Goal: Information Seeking & Learning: Learn about a topic

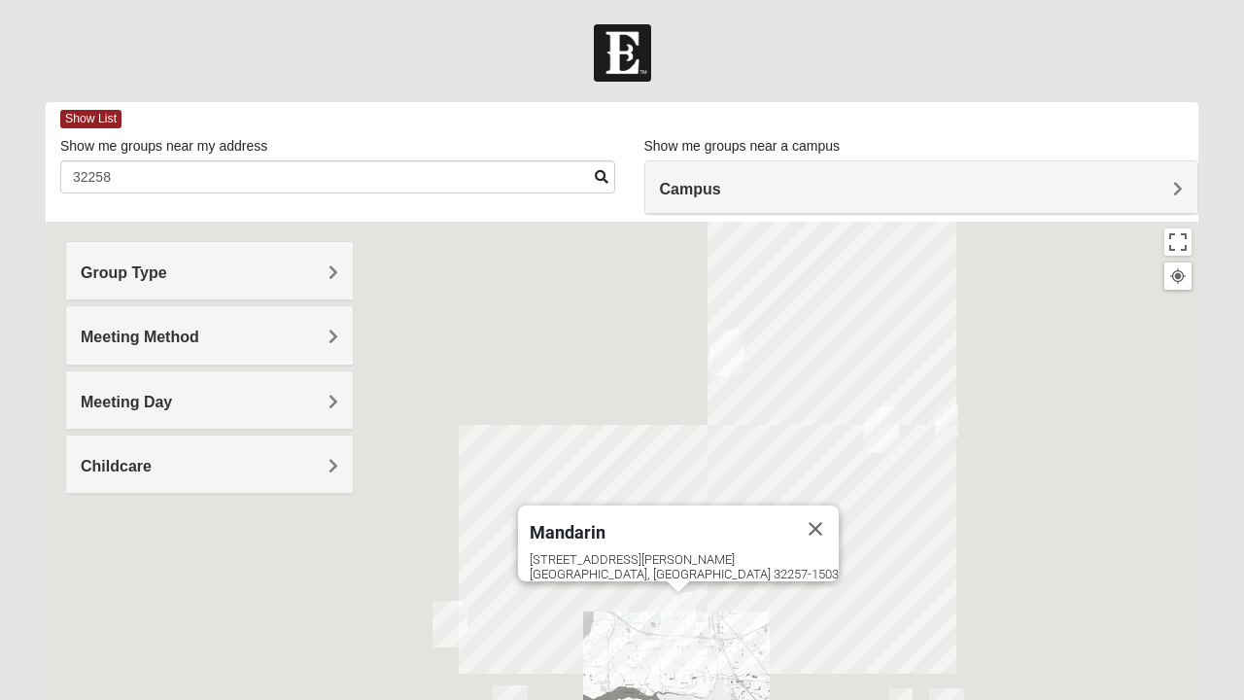
scroll to position [370, 0]
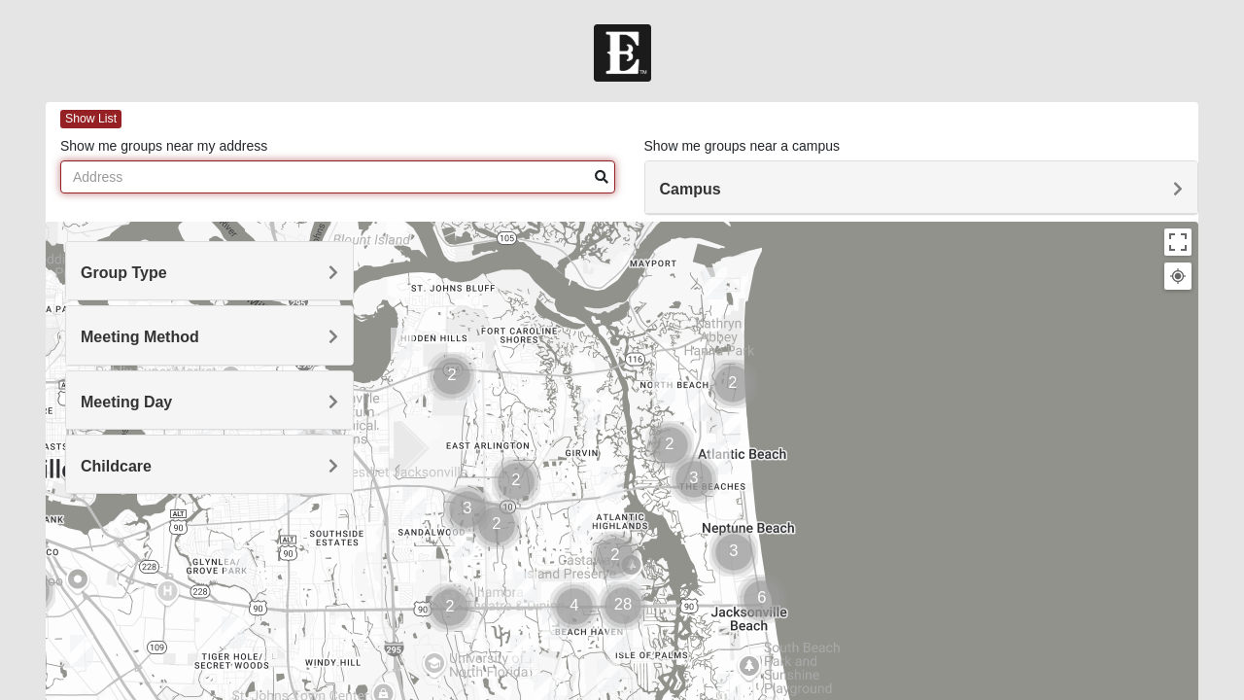
click at [515, 179] on input "Show me groups near my address" at bounding box center [337, 176] width 555 height 33
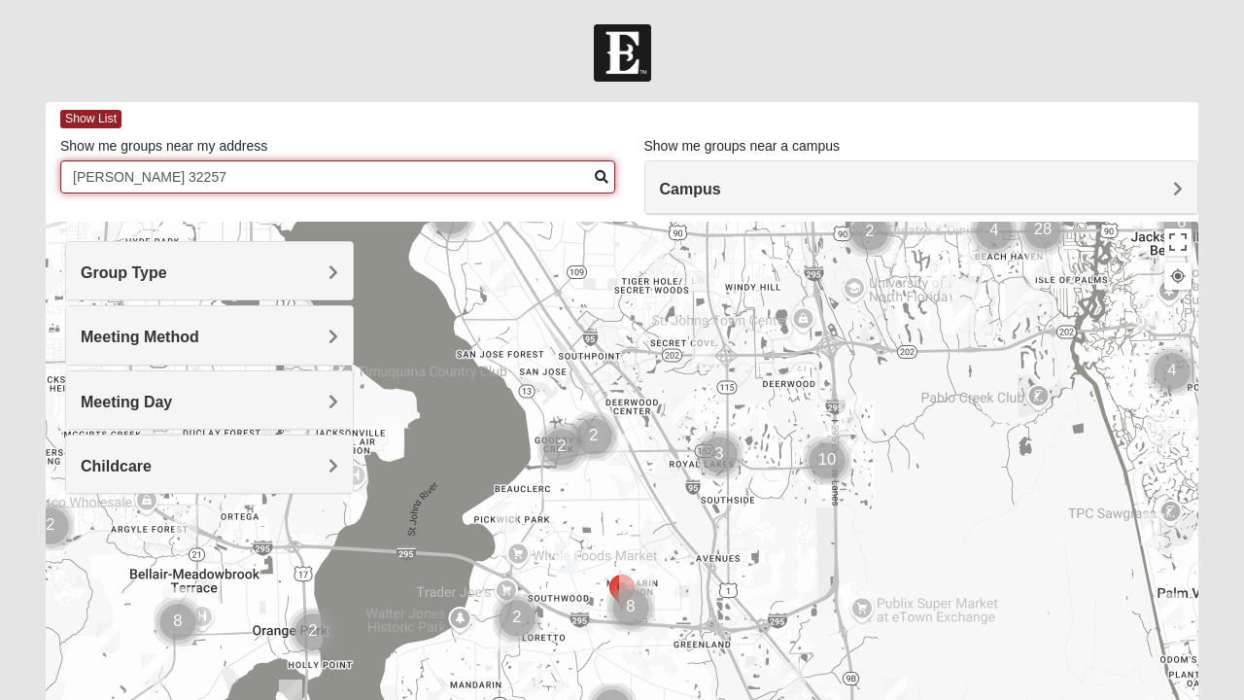
type input "[PERSON_NAME] 32257"
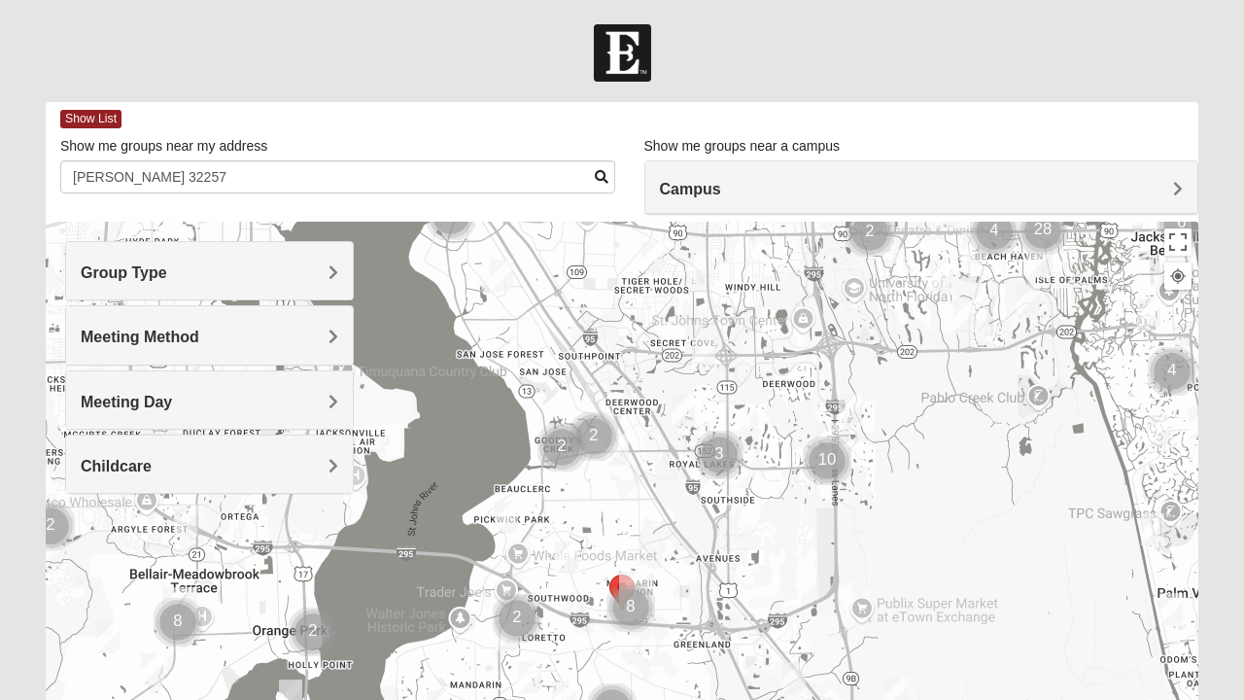
click at [167, 269] on span "Group Type" at bounding box center [124, 272] width 87 height 17
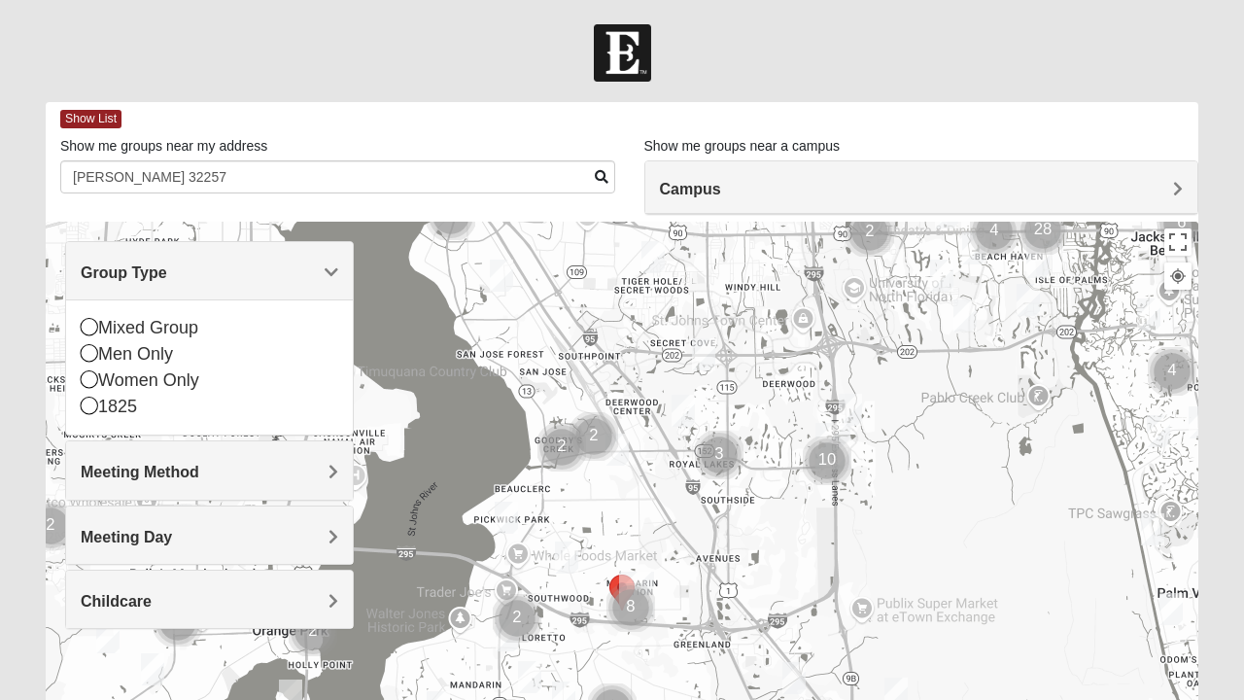
click at [878, 170] on div "Campus" at bounding box center [921, 187] width 553 height 52
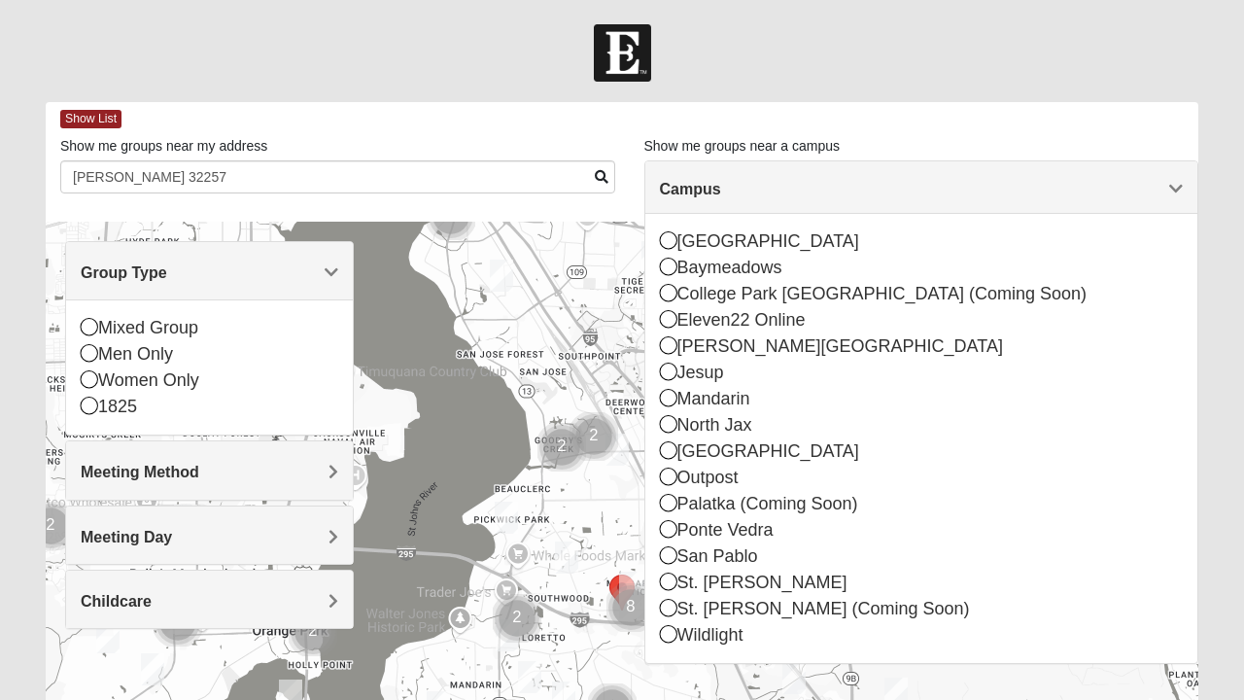
click at [739, 585] on div "St. [PERSON_NAME]" at bounding box center [922, 583] width 524 height 26
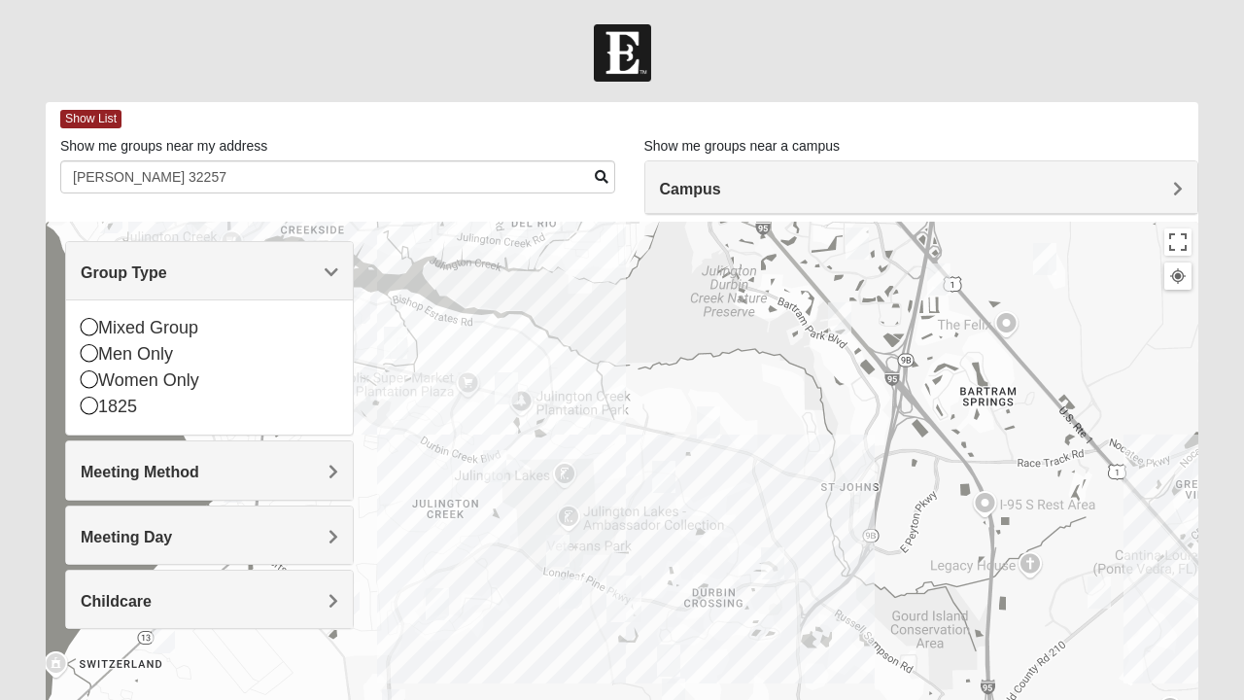
click at [201, 326] on div "Mixed Group" at bounding box center [210, 328] width 258 height 26
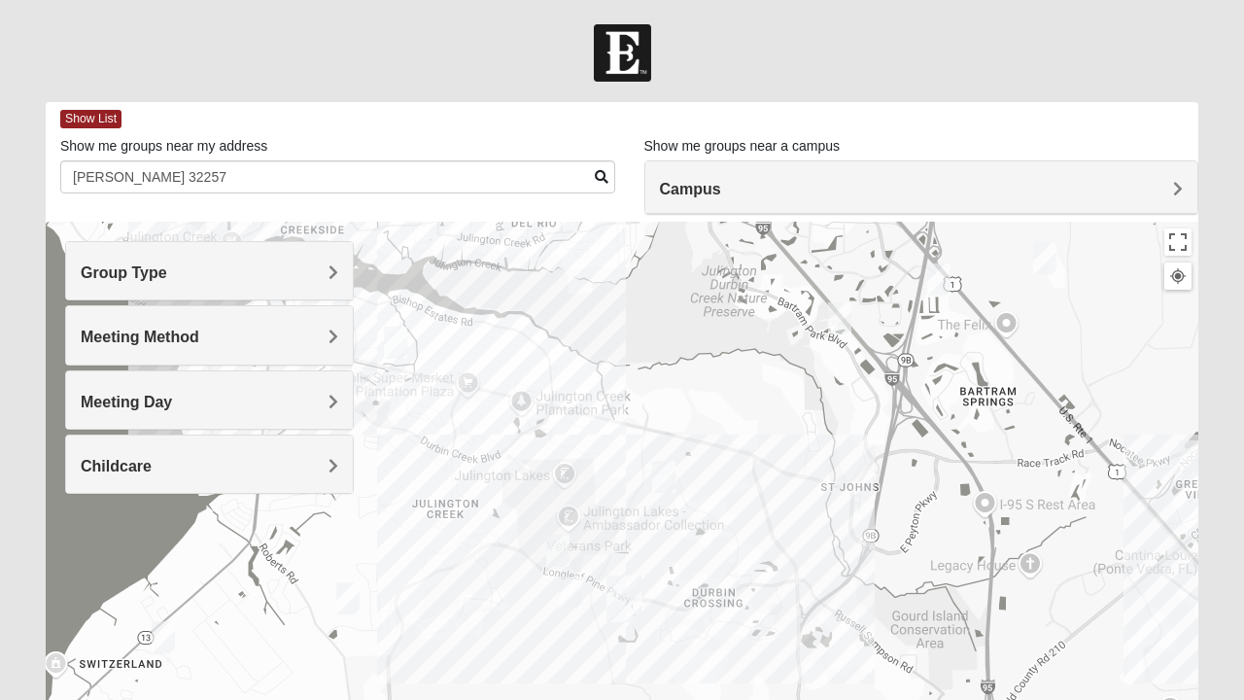
click at [307, 331] on h4 "Meeting Method" at bounding box center [210, 337] width 258 height 18
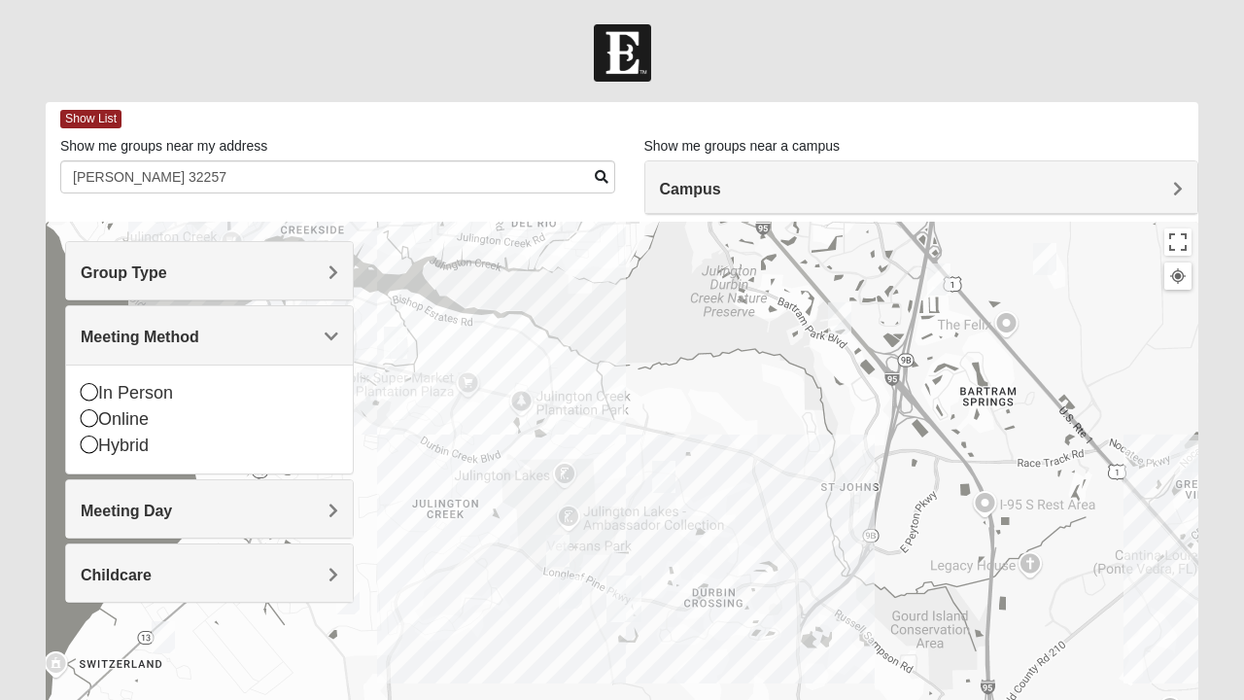
click at [183, 393] on div "In Person" at bounding box center [210, 393] width 258 height 26
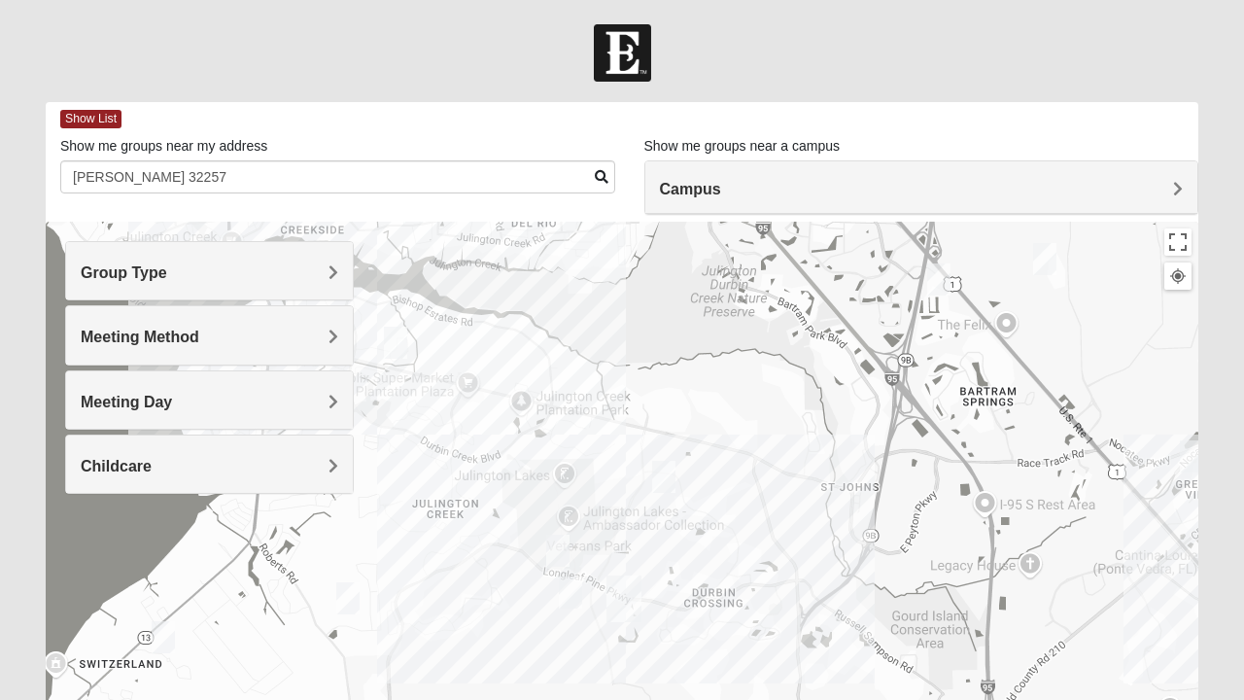
click at [324, 411] on div "Meeting Day" at bounding box center [209, 399] width 287 height 57
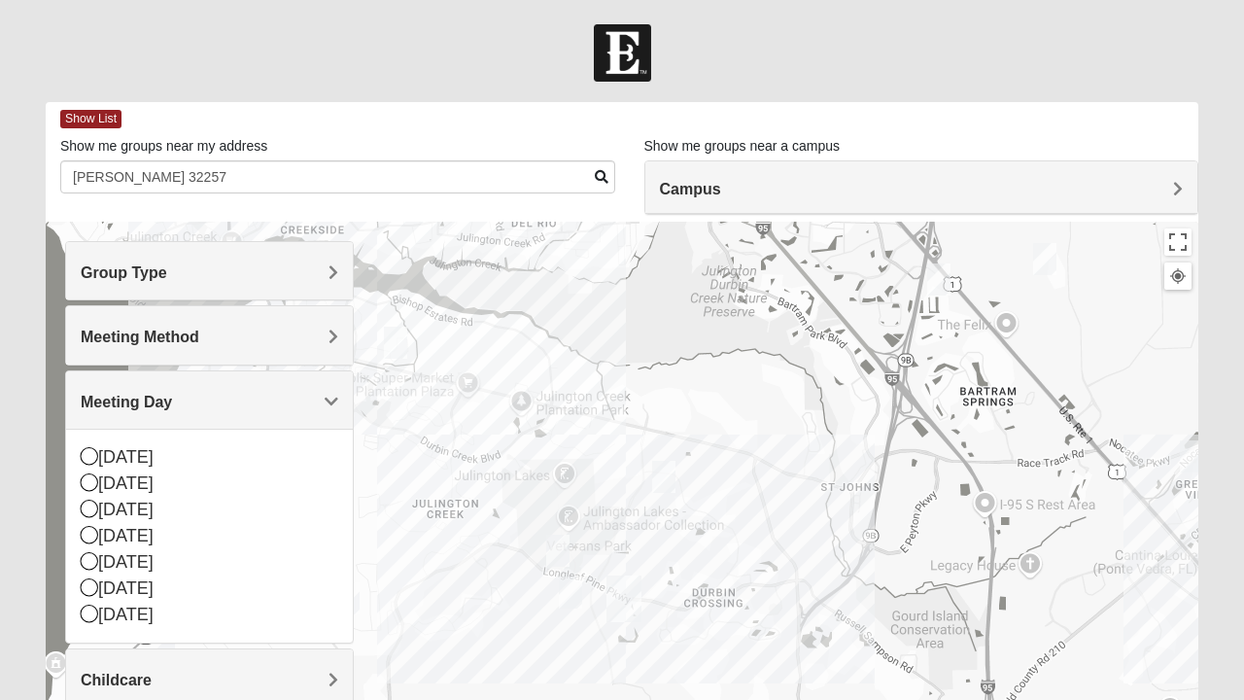
click at [163, 610] on div "[DATE]" at bounding box center [210, 615] width 258 height 26
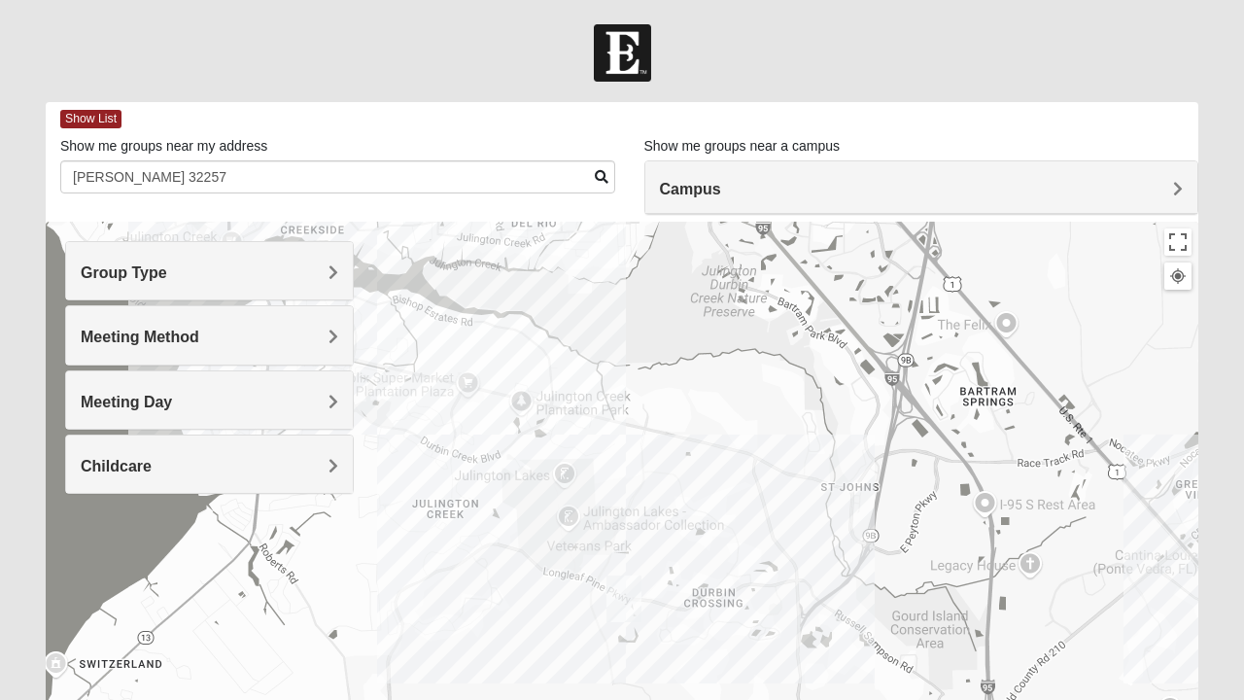
click at [311, 461] on h4 "Childcare" at bounding box center [210, 466] width 258 height 18
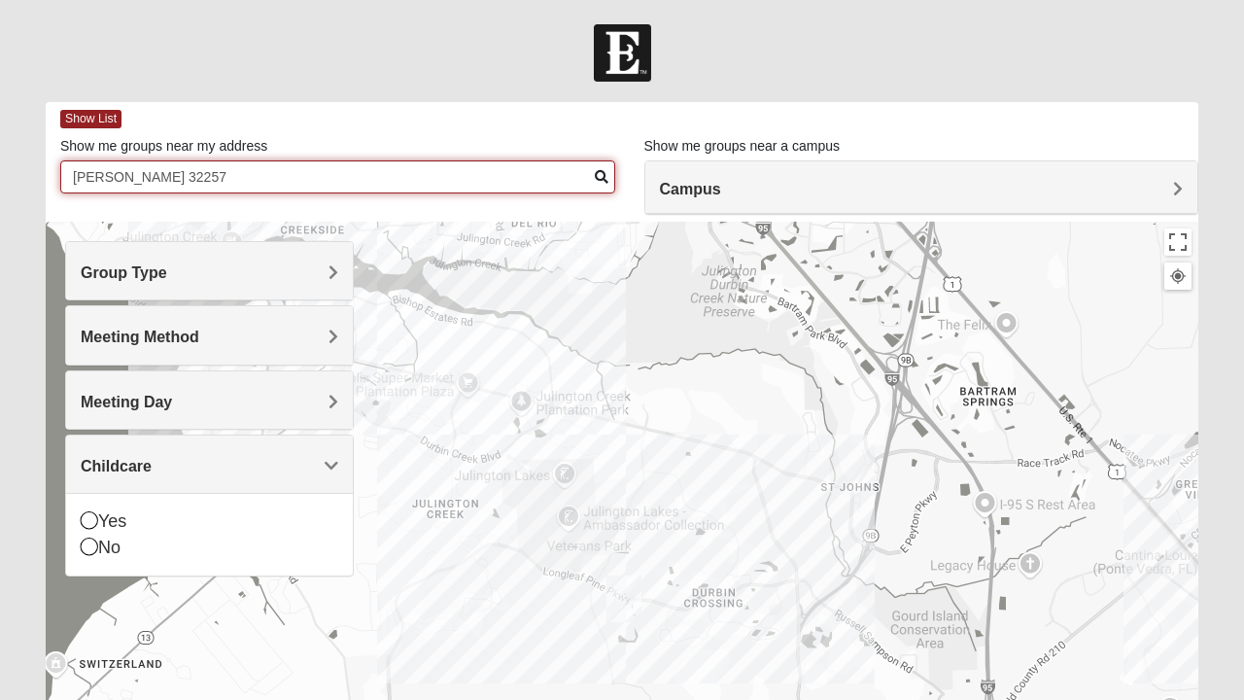
click at [601, 185] on input "[PERSON_NAME] 32257" at bounding box center [337, 176] width 555 height 33
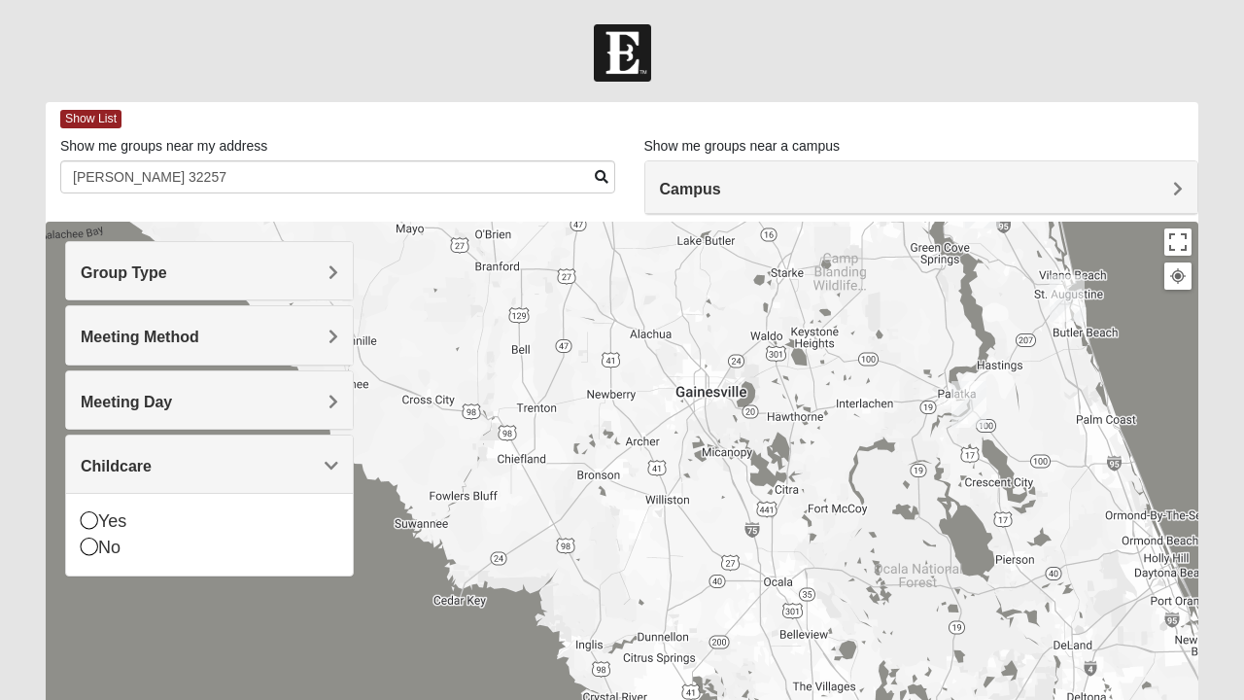
click at [307, 274] on h4 "Group Type" at bounding box center [210, 272] width 258 height 18
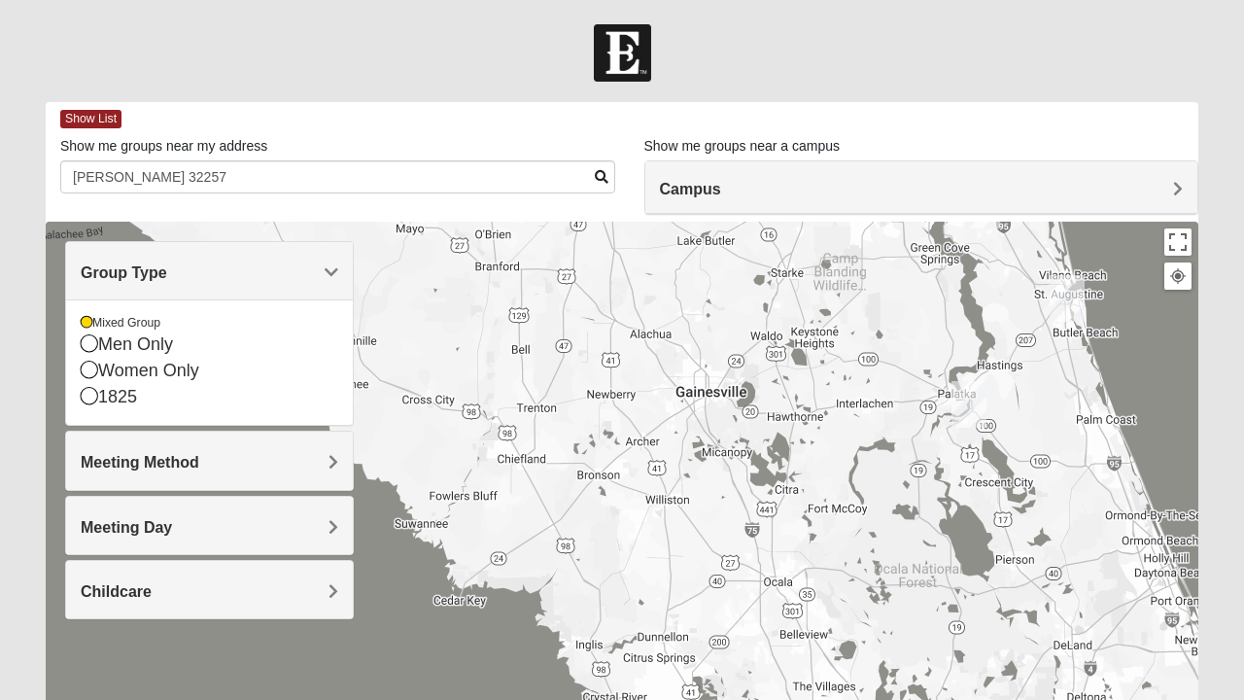
click at [315, 461] on h4 "Meeting Method" at bounding box center [210, 462] width 258 height 18
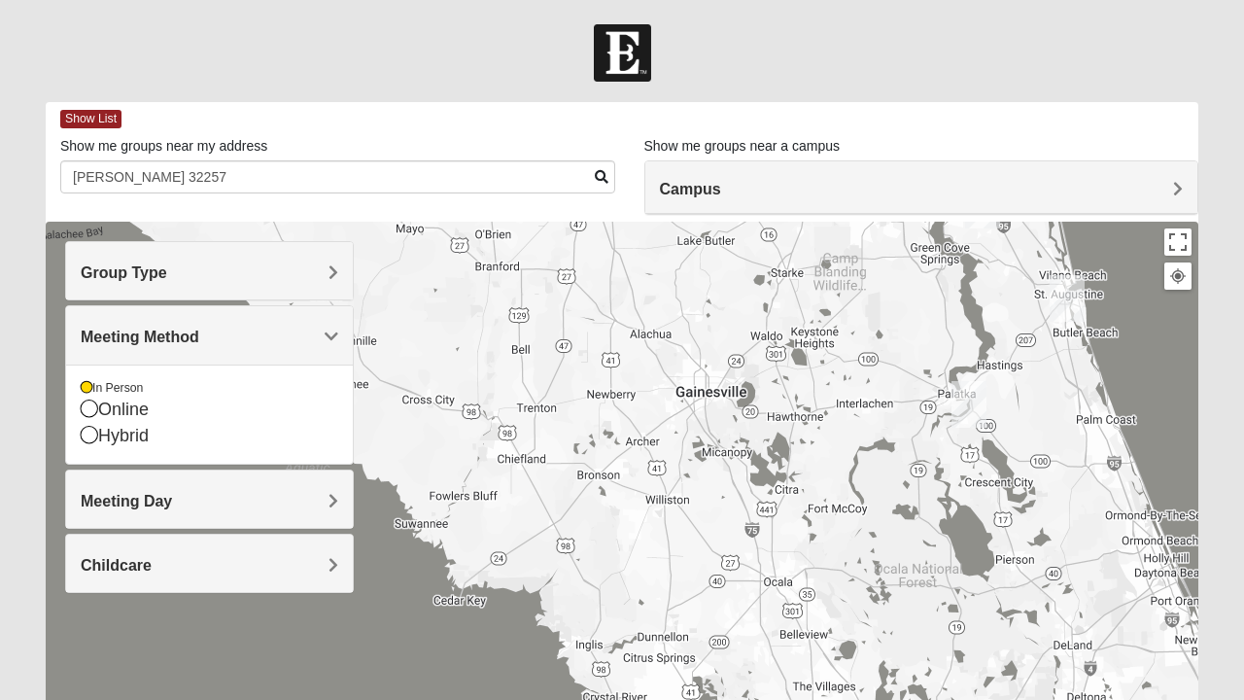
click at [101, 121] on span "Show List" at bounding box center [90, 119] width 61 height 18
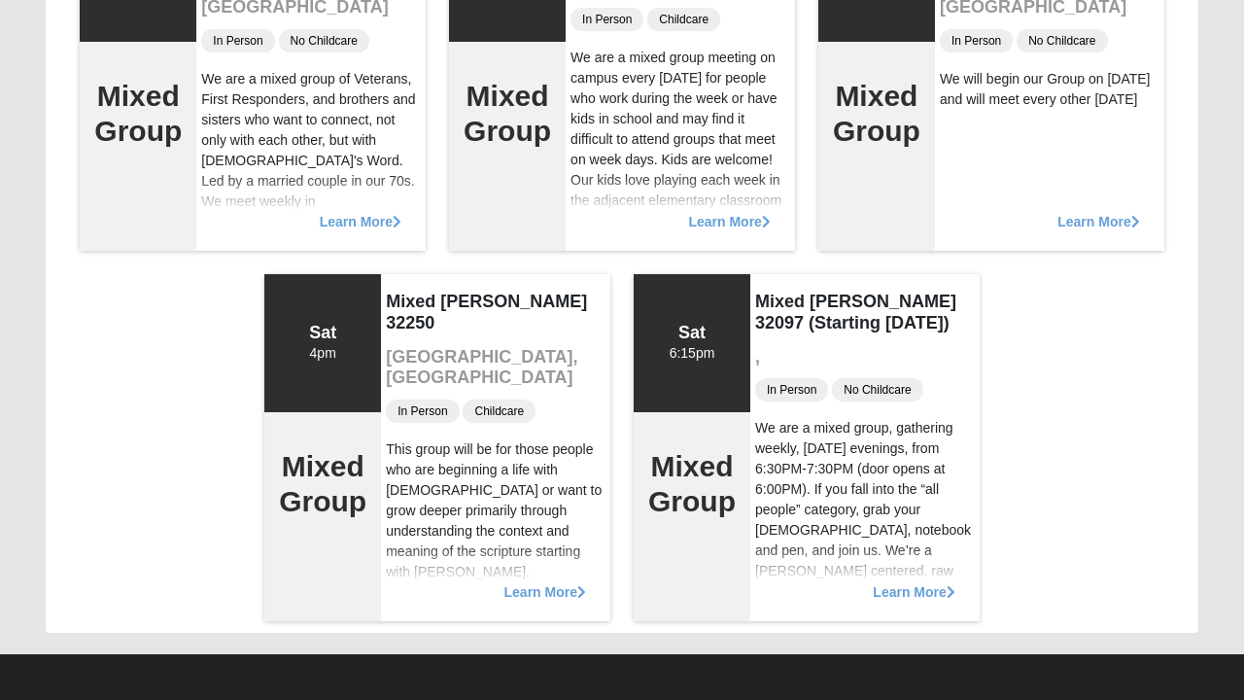
scroll to position [346, 0]
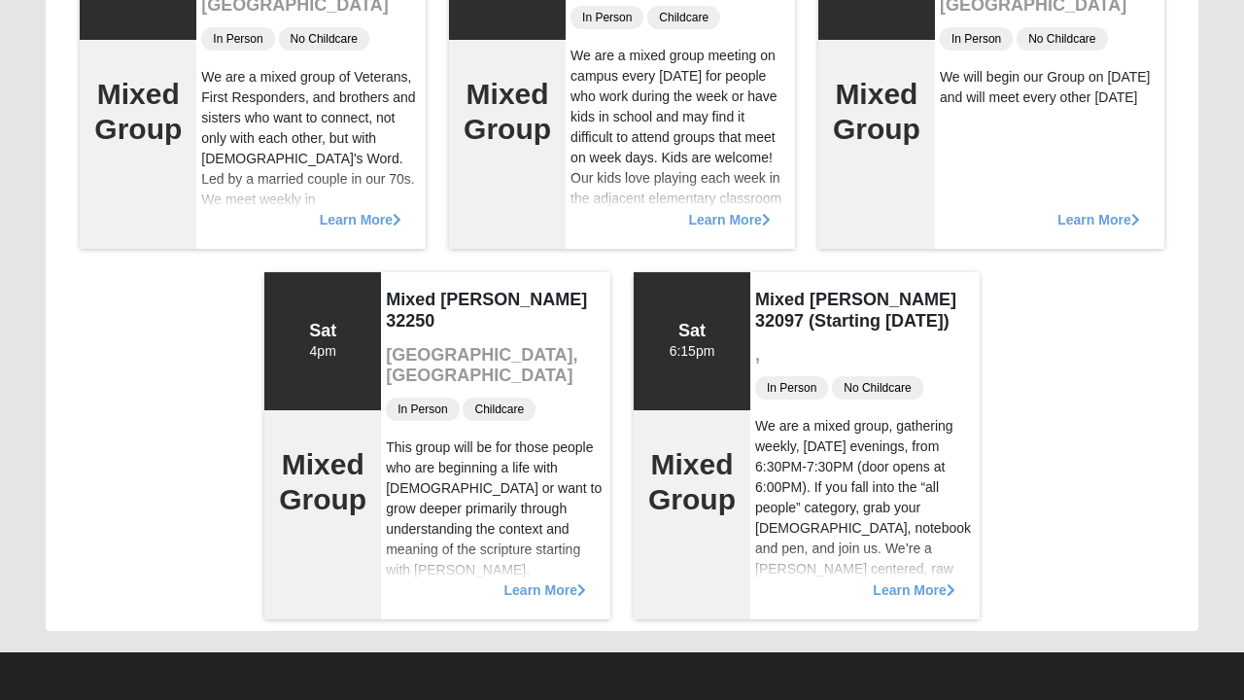
click at [556, 580] on span "Learn More" at bounding box center [546, 580] width 82 height 0
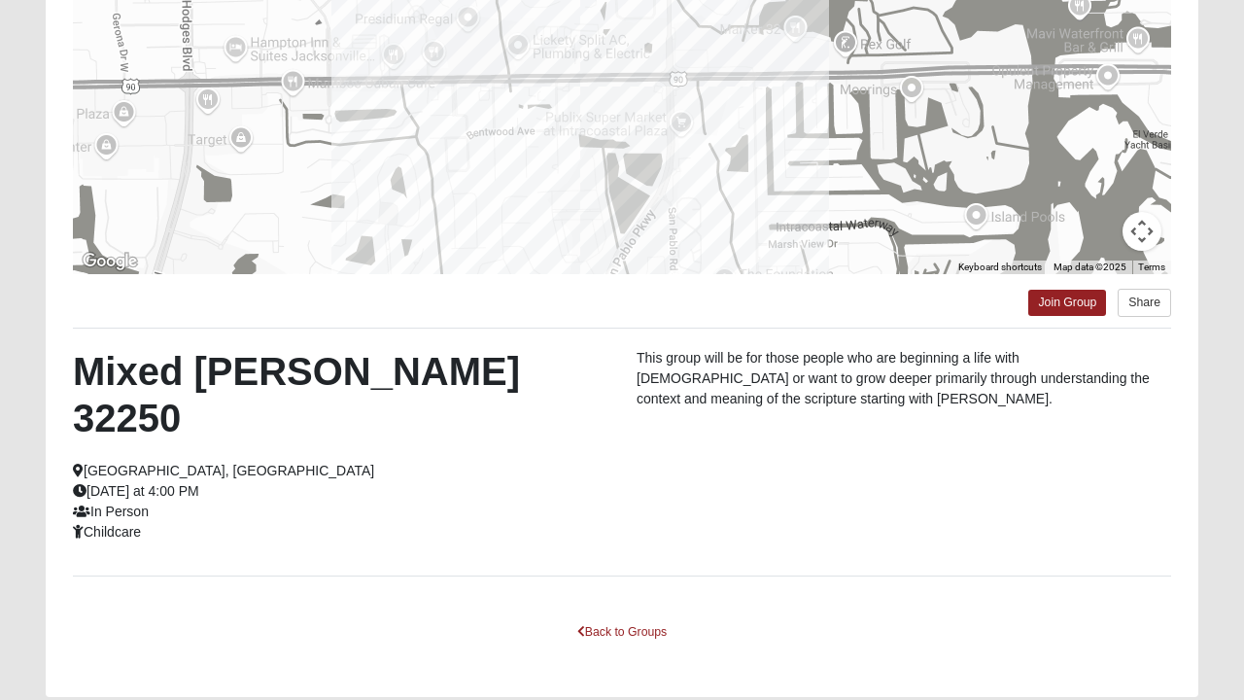
scroll to position [325, 0]
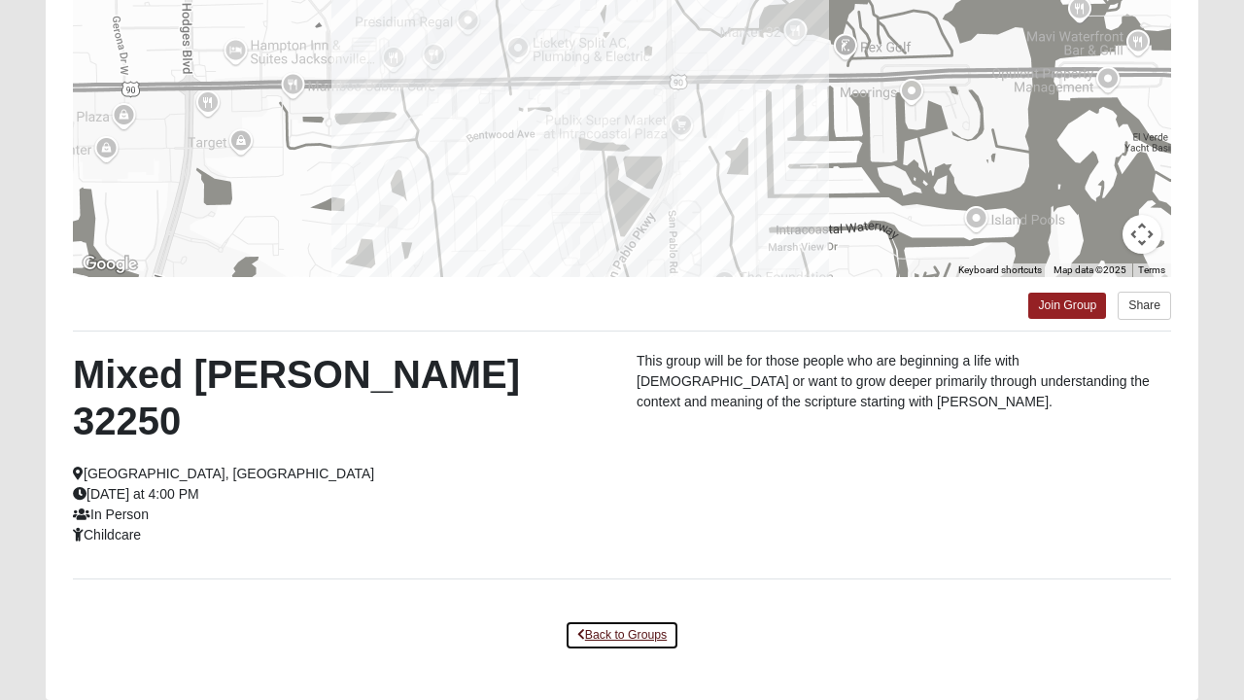
click at [624, 620] on link "Back to Groups" at bounding box center [622, 635] width 115 height 30
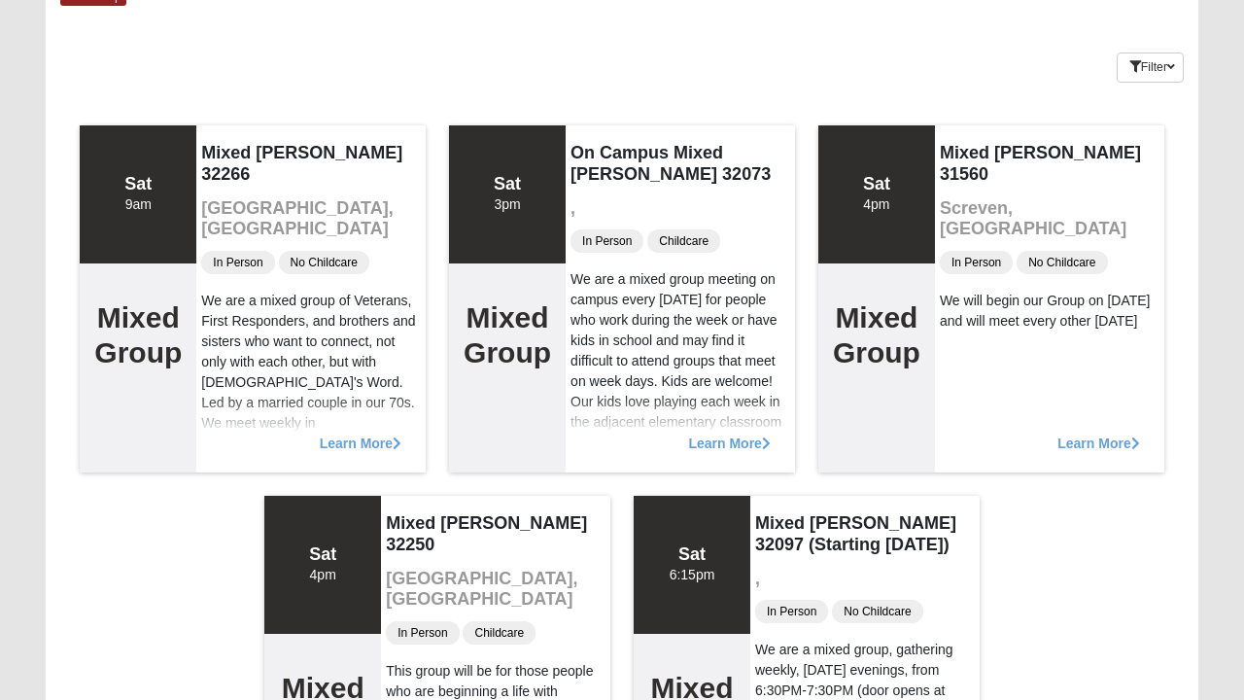
scroll to position [0, 0]
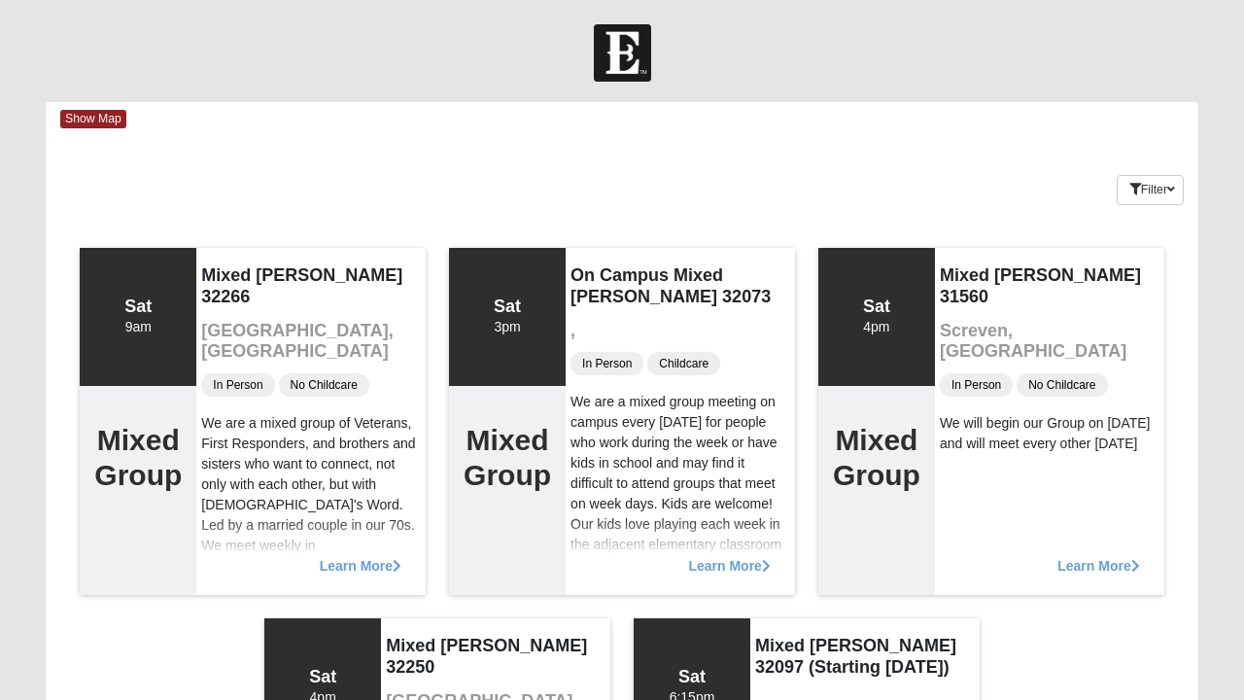
click at [107, 122] on span "Show Map" at bounding box center [93, 119] width 66 height 18
